Goal: Transaction & Acquisition: Purchase product/service

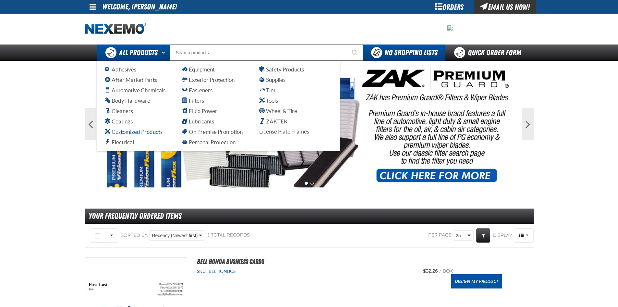
click at [140, 132] on span "Customized Products" at bounding box center [134, 131] width 58 height 6
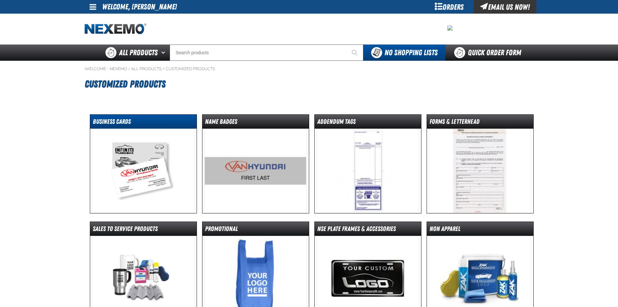
click at [134, 126] on dt "Business Cards" at bounding box center [143, 122] width 106 height 11
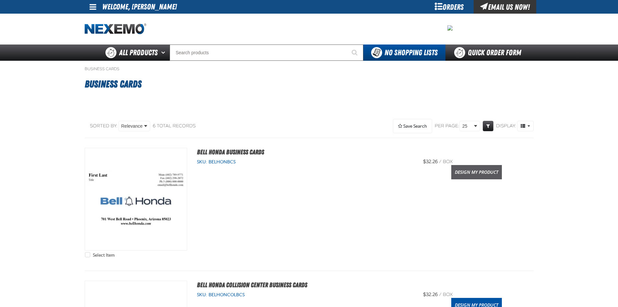
click at [483, 168] on link "Design My Product" at bounding box center [476, 172] width 51 height 14
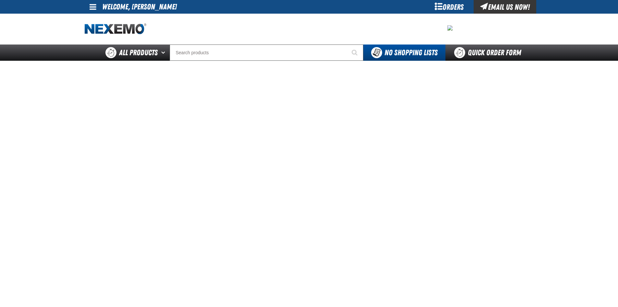
click at [97, 8] on link at bounding box center [94, 7] width 18 height 14
click at [442, 10] on div "Orders" at bounding box center [449, 7] width 49 height 14
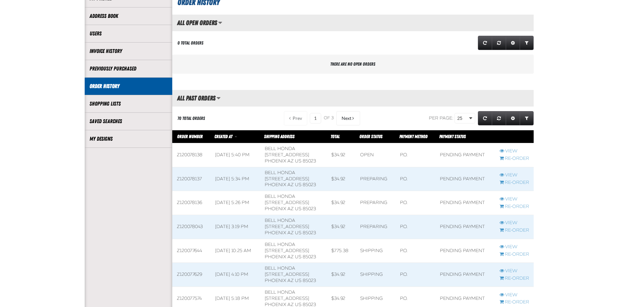
scroll to position [97, 0]
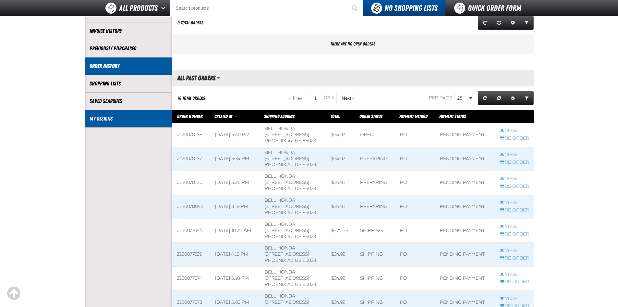
click at [95, 122] on link "My Designs" at bounding box center [129, 118] width 78 height 7
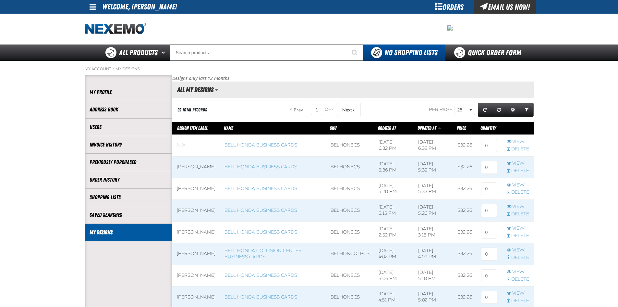
scroll to position [0, 0]
